Goal: Transaction & Acquisition: Purchase product/service

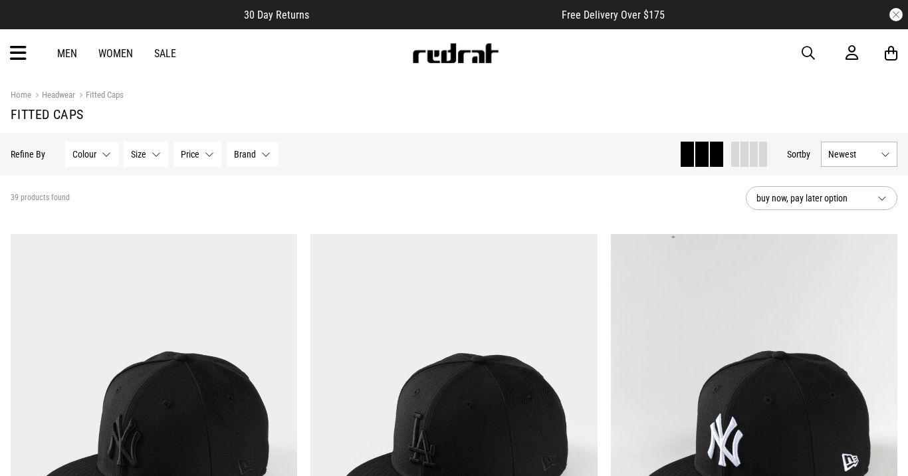
click at [249, 150] on span "Brand" at bounding box center [245, 154] width 22 height 11
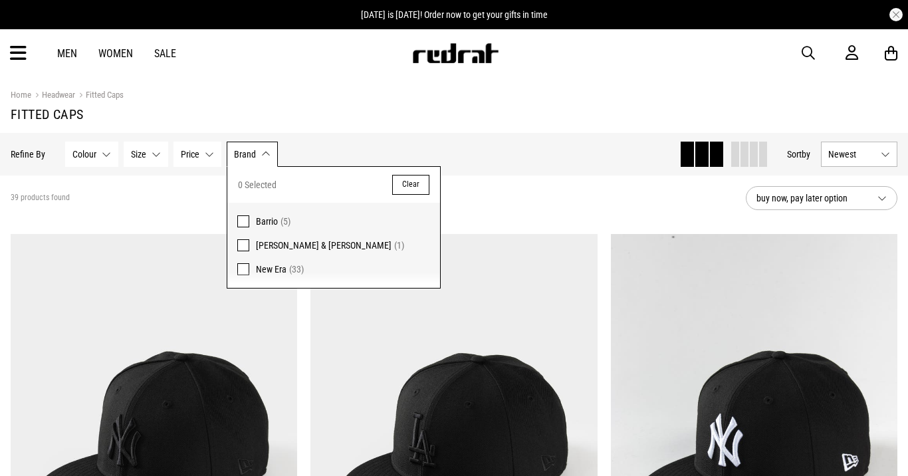
click at [200, 194] on div "39 products found" at bounding box center [373, 198] width 725 height 11
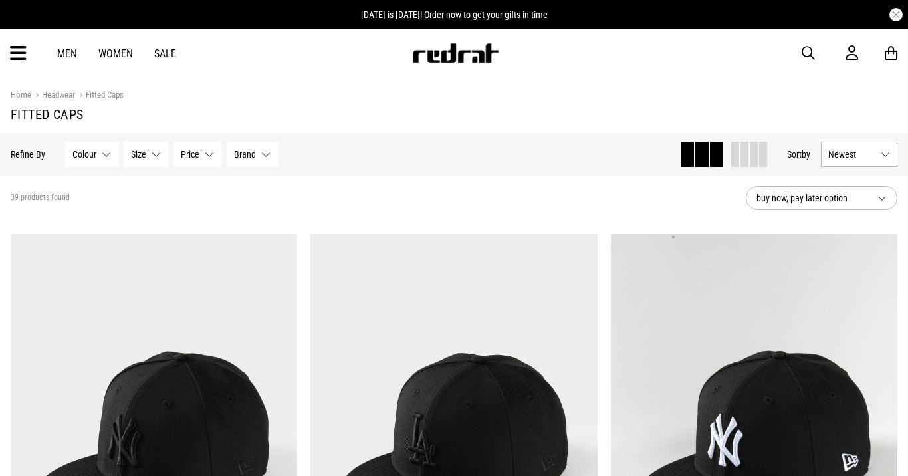
click at [192, 152] on span "Price" at bounding box center [190, 154] width 19 height 11
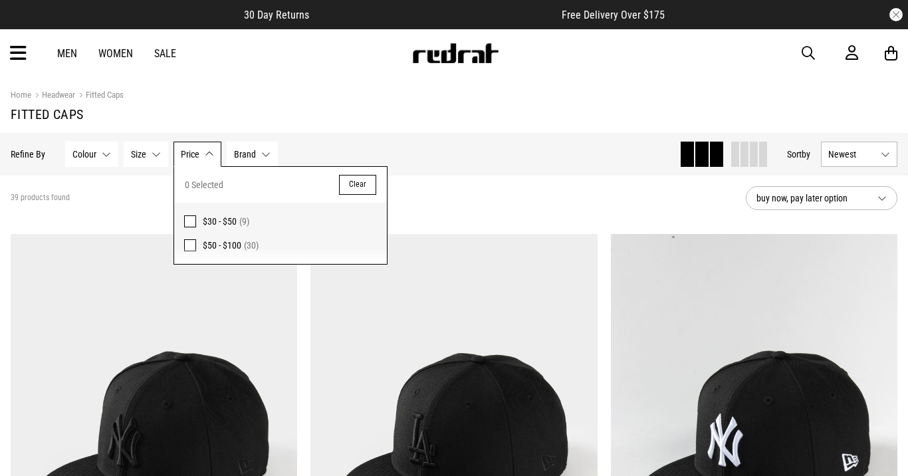
click at [219, 220] on span "$30 - $50" at bounding box center [220, 221] width 34 height 11
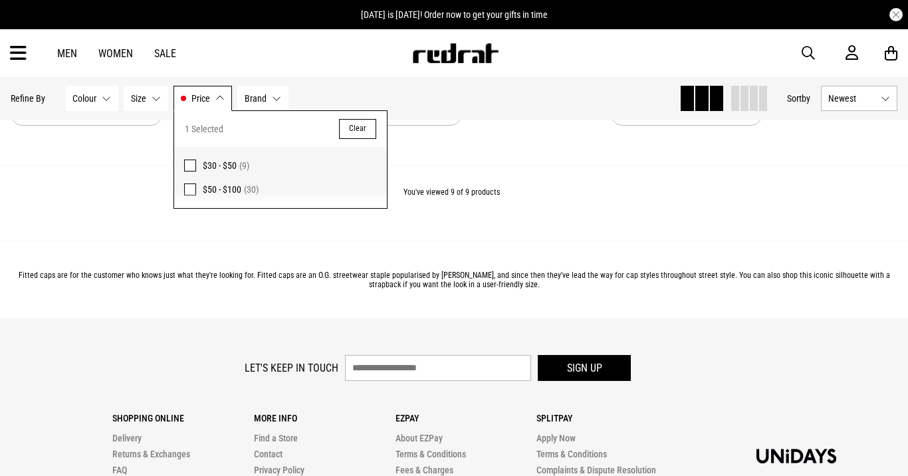
scroll to position [1601, 0]
click at [216, 196] on span "$50 - $100 (30)" at bounding box center [290, 190] width 174 height 16
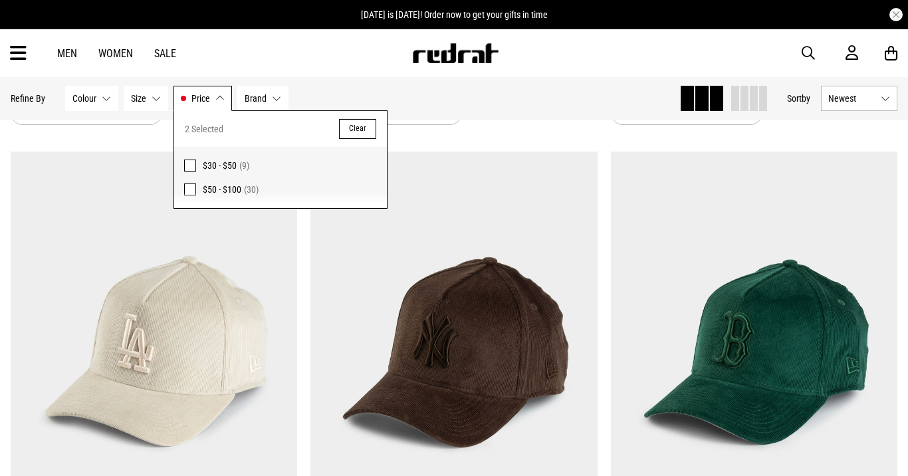
click at [203, 168] on span "$30 - $50" at bounding box center [220, 165] width 34 height 11
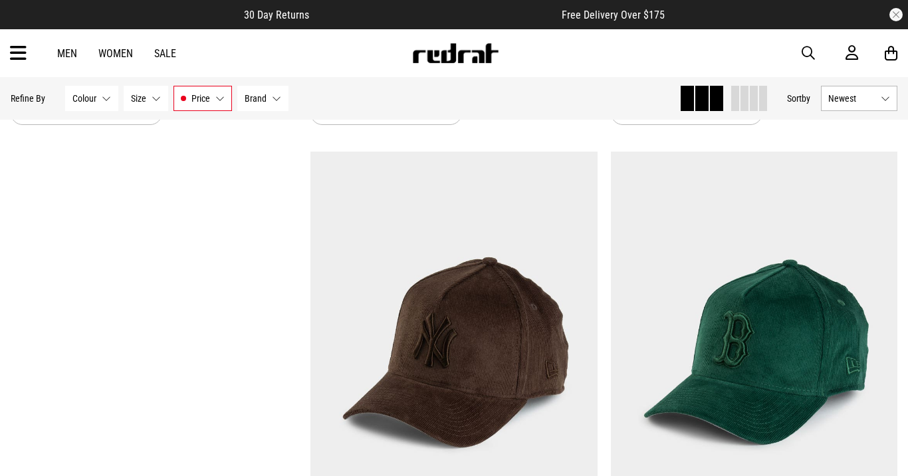
scroll to position [1601, 0]
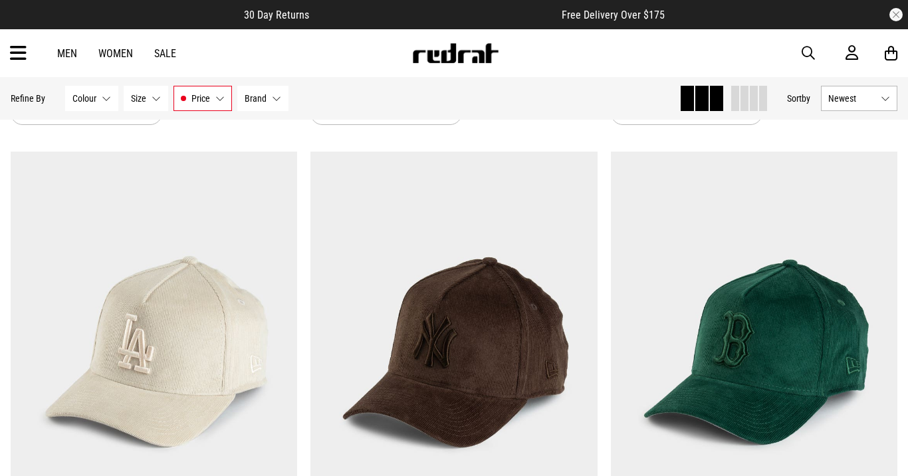
click at [142, 106] on button "Size None selected" at bounding box center [146, 98] width 45 height 25
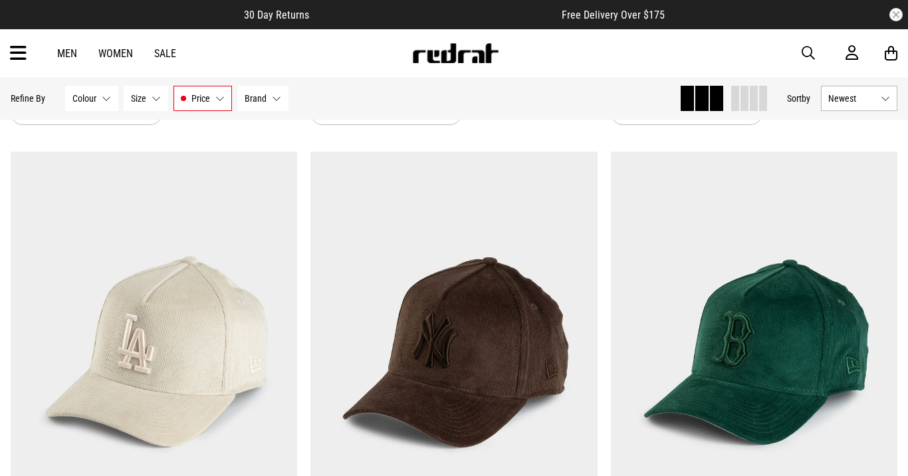
click at [98, 106] on button "Colour None selected" at bounding box center [91, 98] width 53 height 25
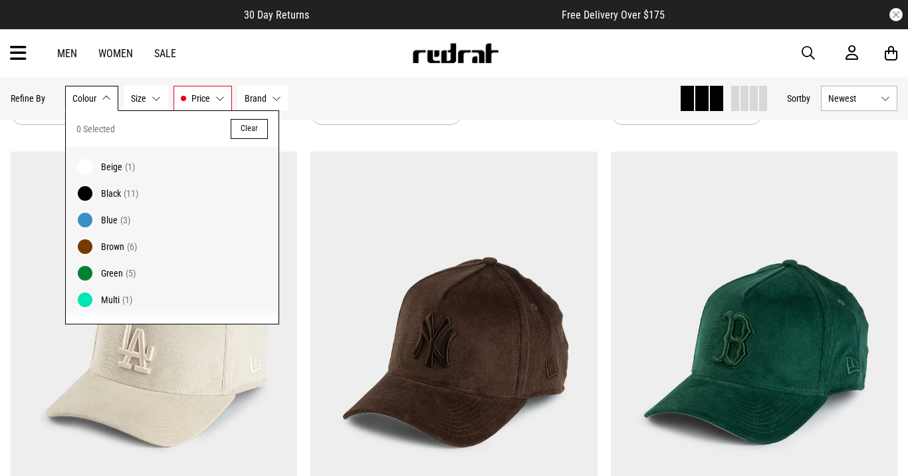
click at [120, 217] on span "(3)" at bounding box center [125, 220] width 10 height 11
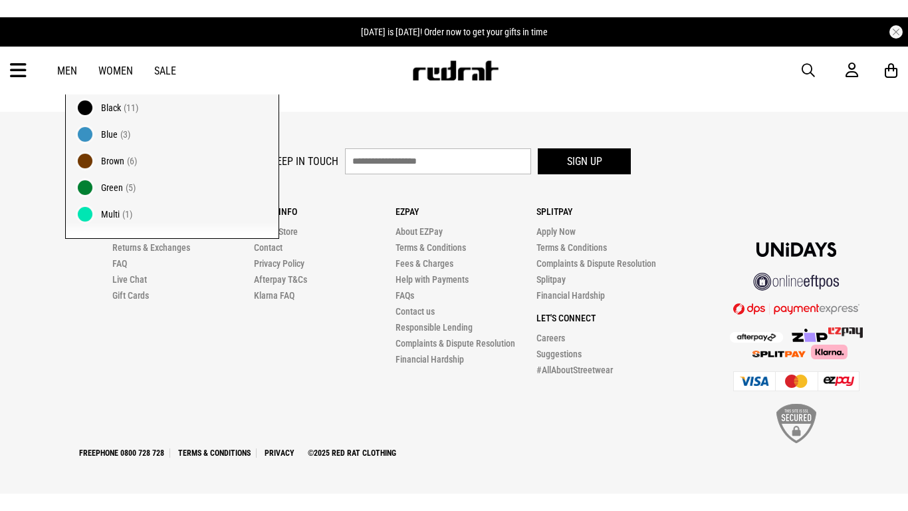
scroll to position [1065, 0]
